Goal: Information Seeking & Learning: Learn about a topic

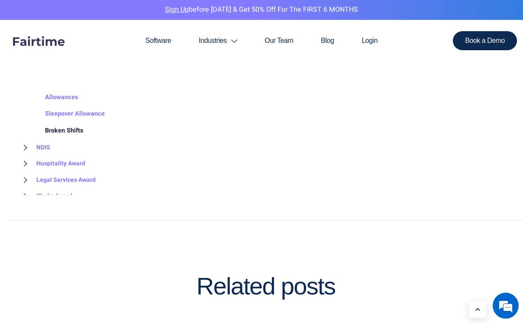
scroll to position [1343, 0]
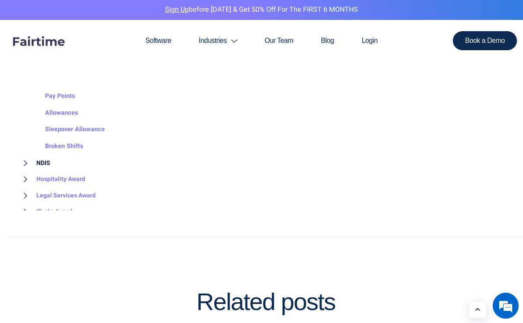
click at [41, 164] on link "NDIS" at bounding box center [34, 163] width 31 height 16
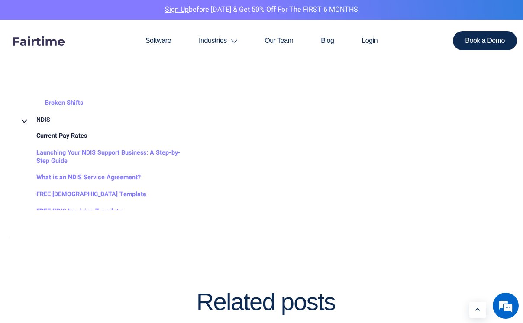
click at [73, 140] on link "Current Pay Rates" at bounding box center [53, 136] width 68 height 17
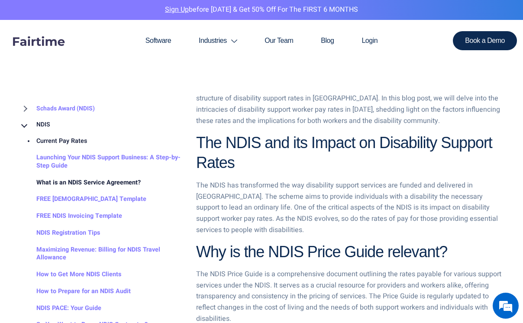
scroll to position [390, 0]
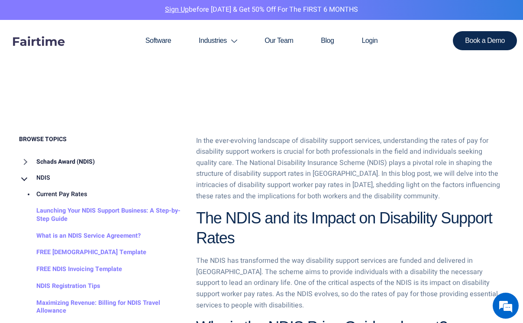
click at [28, 163] on link "Schads Award (NDIS)" at bounding box center [57, 162] width 76 height 16
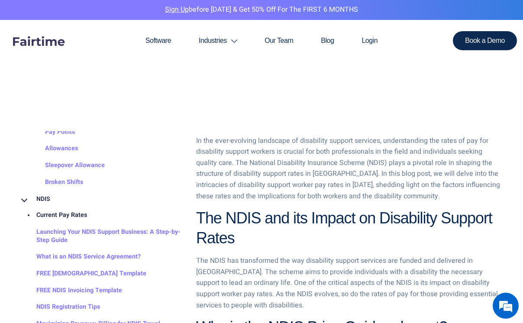
scroll to position [43, 0]
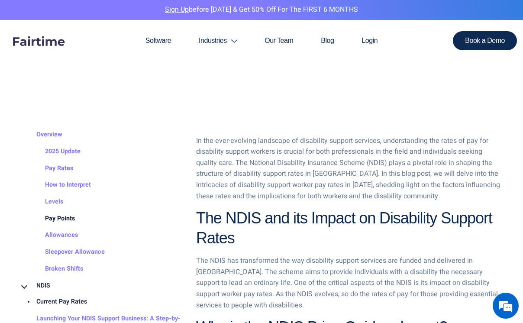
click at [62, 217] on link "Pay Points" at bounding box center [51, 219] width 47 height 17
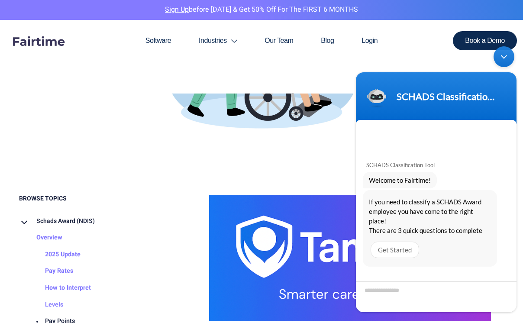
scroll to position [390, 0]
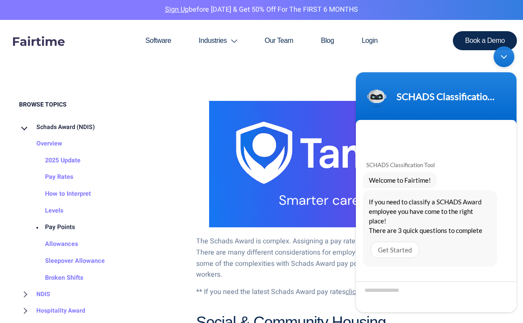
drag, startPoint x: 508, startPoint y: 60, endPoint x: 855, endPoint y: 103, distance: 350.2
click at [508, 60] on div "Minimize live chat window" at bounding box center [504, 56] width 21 height 21
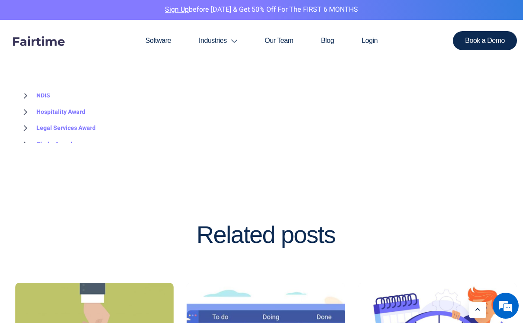
scroll to position [953, 0]
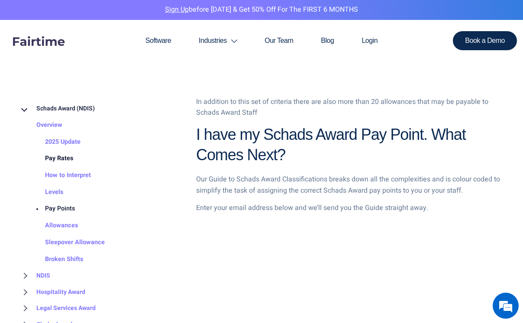
click at [63, 156] on link "Pay Rates" at bounding box center [50, 158] width 45 height 17
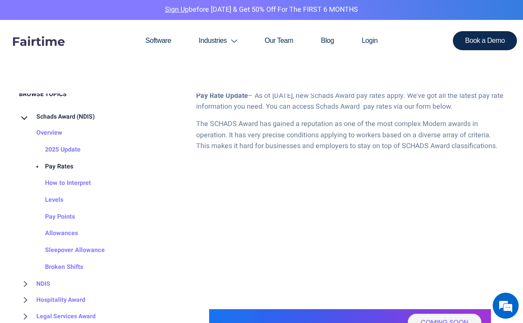
scroll to position [433, 0]
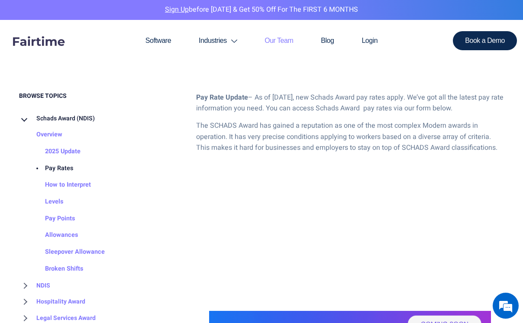
click at [293, 43] on link "Our Team" at bounding box center [279, 41] width 56 height 42
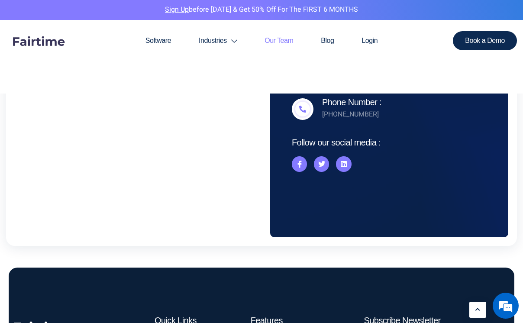
scroll to position [973, 0]
